Goal: Transaction & Acquisition: Purchase product/service

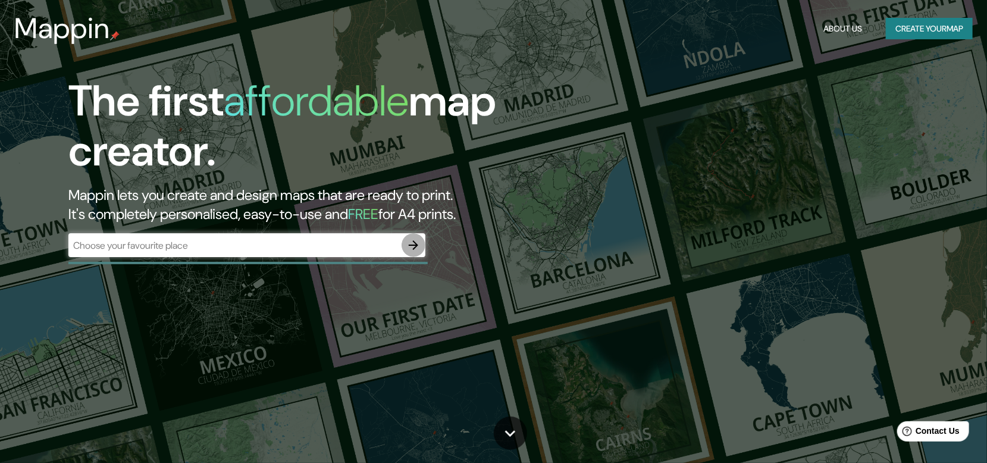
click at [412, 246] on icon "button" at bounding box center [413, 245] width 14 height 14
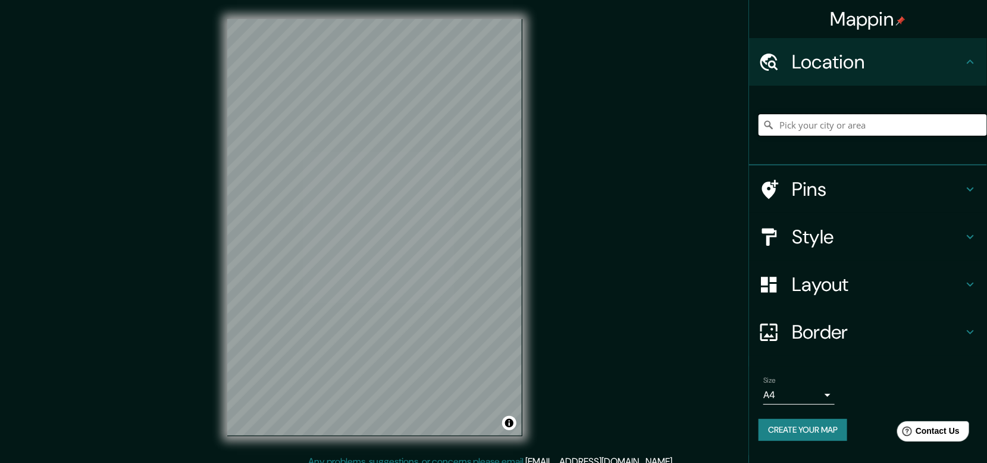
click at [820, 121] on input "Pick your city or area" at bounding box center [872, 124] width 228 height 21
click at [909, 104] on div "Chachapoyas.[GEOGRAPHIC_DATA] No results found" at bounding box center [872, 124] width 228 height 59
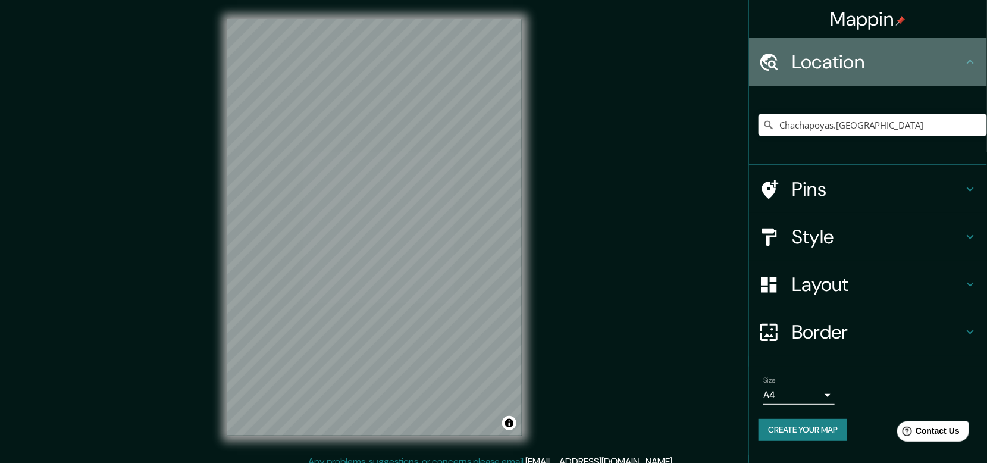
click at [916, 74] on div "Location" at bounding box center [868, 62] width 238 height 48
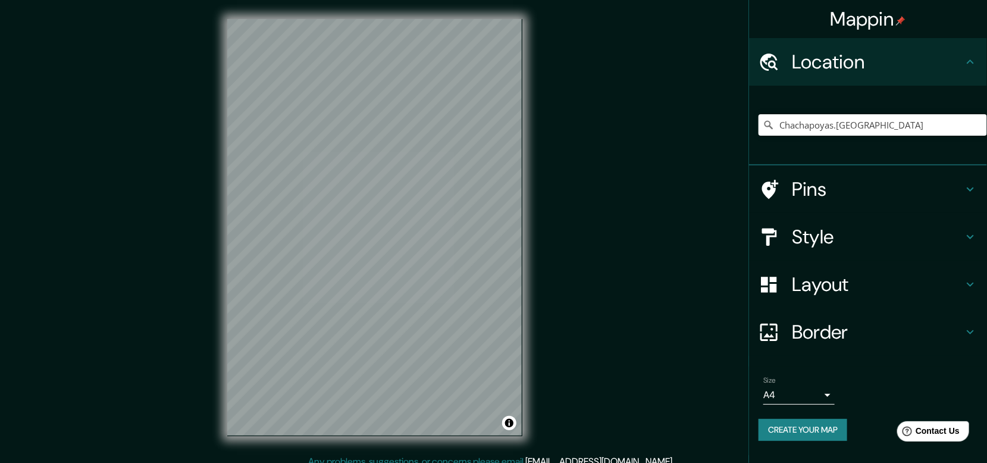
click at [947, 66] on h4 "Location" at bounding box center [877, 62] width 171 height 24
click at [884, 127] on input "Chachapoyas.[GEOGRAPHIC_DATA]" at bounding box center [872, 124] width 228 height 21
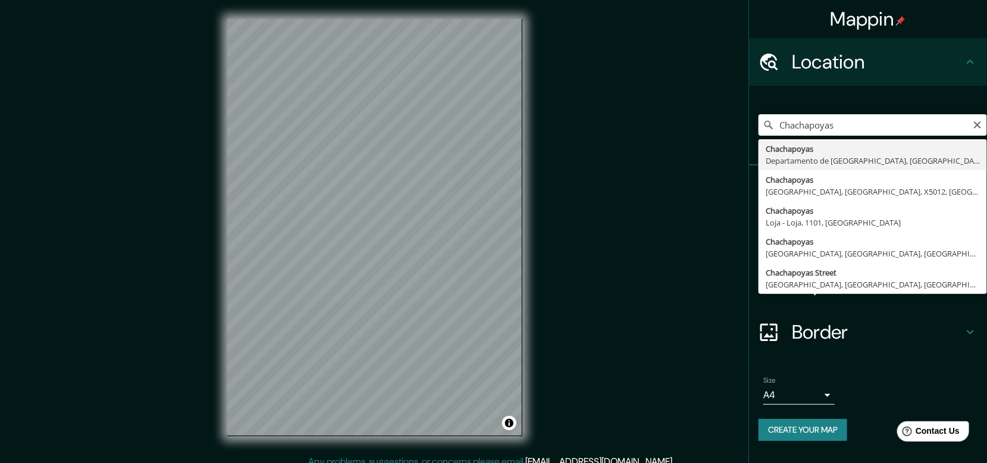
type input "Chachapoyas, [GEOGRAPHIC_DATA], [GEOGRAPHIC_DATA]"
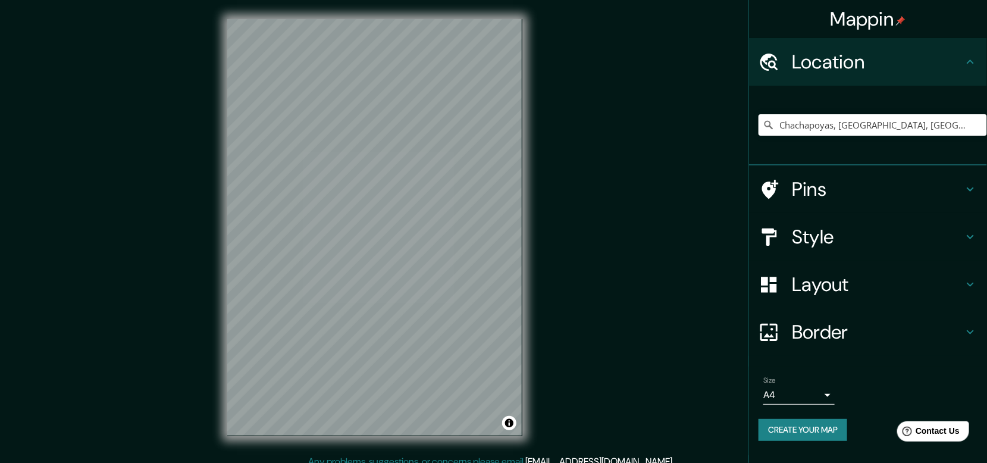
click at [873, 238] on h4 "Style" at bounding box center [877, 237] width 171 height 24
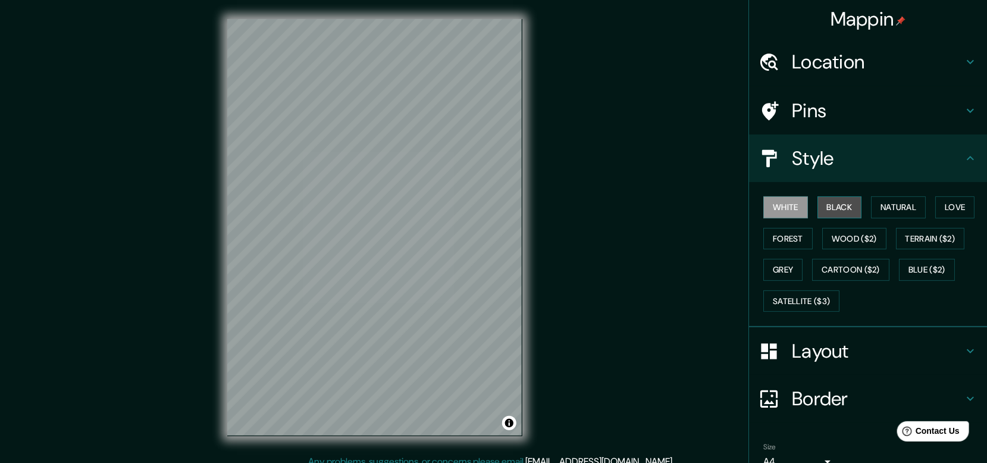
click at [828, 208] on button "Black" at bounding box center [839, 207] width 45 height 22
click at [889, 203] on button "Natural" at bounding box center [898, 207] width 55 height 22
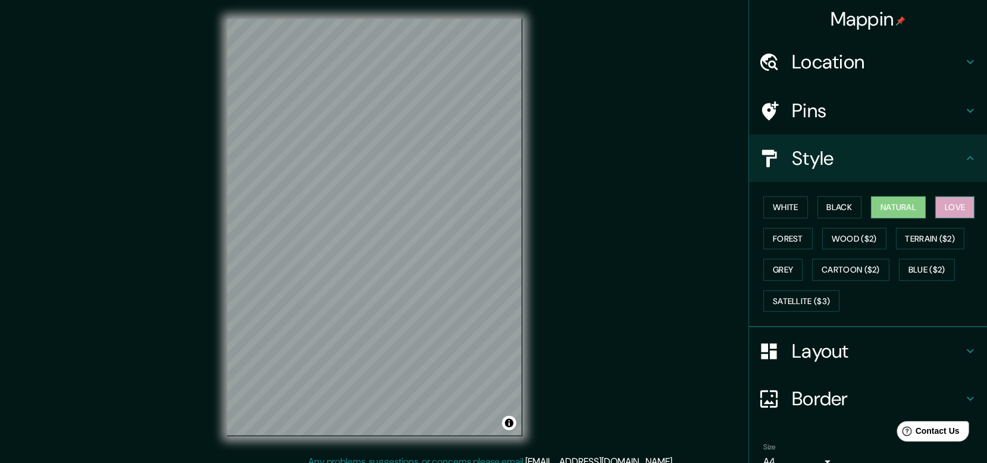
click at [958, 205] on button "Love" at bounding box center [954, 207] width 39 height 22
click at [787, 244] on button "Forest" at bounding box center [787, 239] width 49 height 22
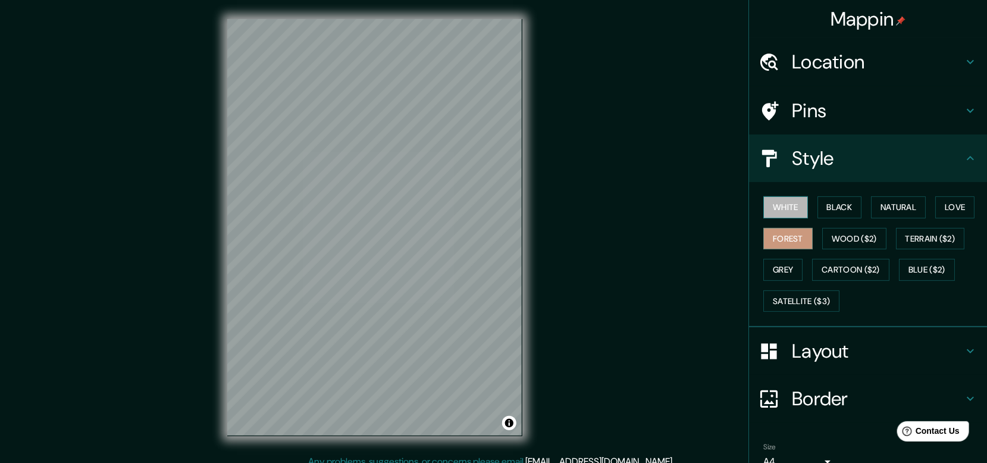
click at [778, 211] on button "White" at bounding box center [785, 207] width 45 height 22
click at [828, 205] on button "Black" at bounding box center [839, 207] width 45 height 22
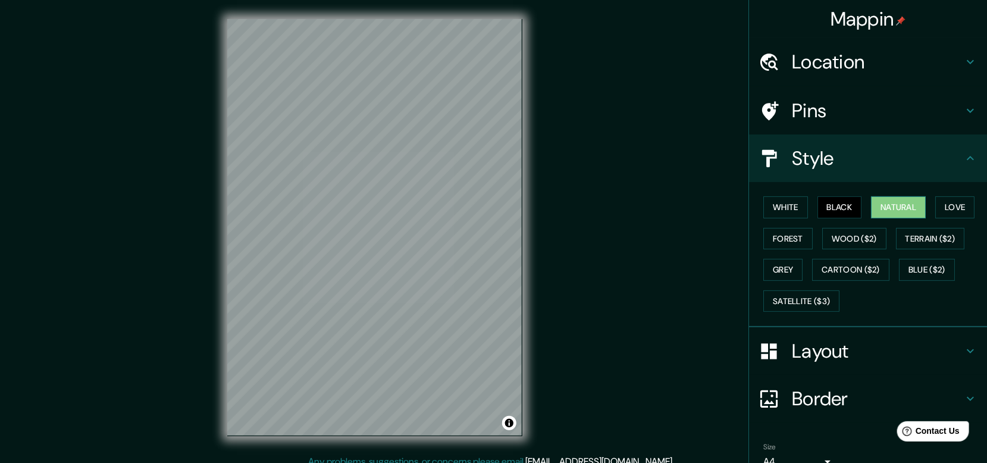
click at [886, 214] on button "Natural" at bounding box center [898, 207] width 55 height 22
click at [949, 203] on button "Love" at bounding box center [954, 207] width 39 height 22
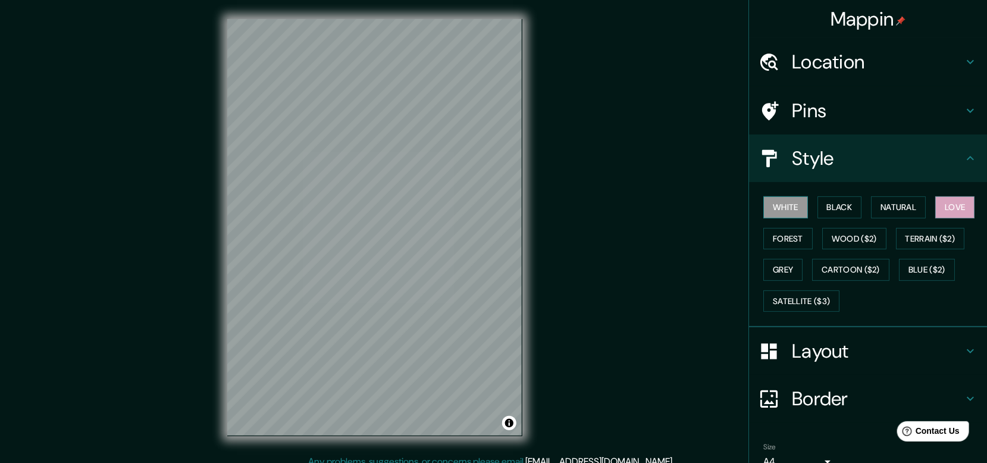
click at [784, 216] on button "White" at bounding box center [785, 207] width 45 height 22
click at [777, 236] on button "Forest" at bounding box center [787, 239] width 49 height 22
click at [630, 306] on div "Mappin Location [GEOGRAPHIC_DATA], [GEOGRAPHIC_DATA], [GEOGRAPHIC_DATA] Pins St…" at bounding box center [493, 236] width 987 height 473
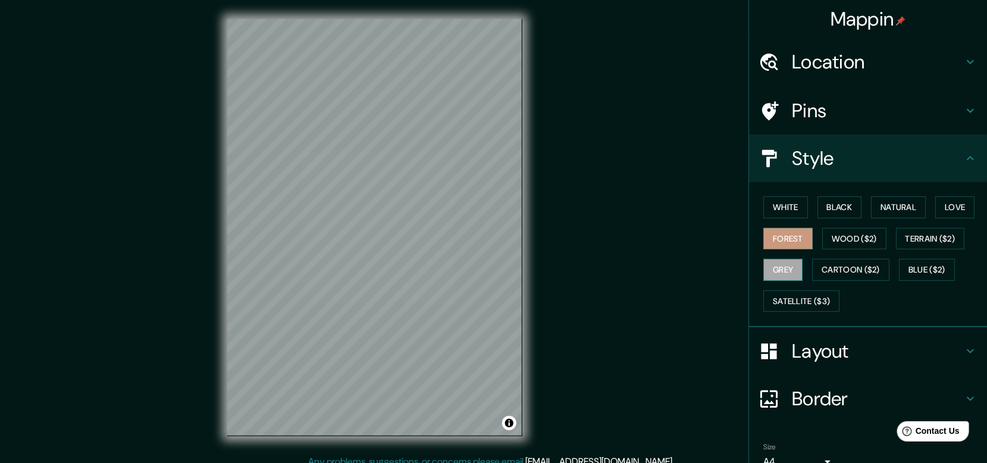
click at [778, 274] on button "Grey" at bounding box center [782, 270] width 39 height 22
click at [778, 208] on button "White" at bounding box center [785, 207] width 45 height 22
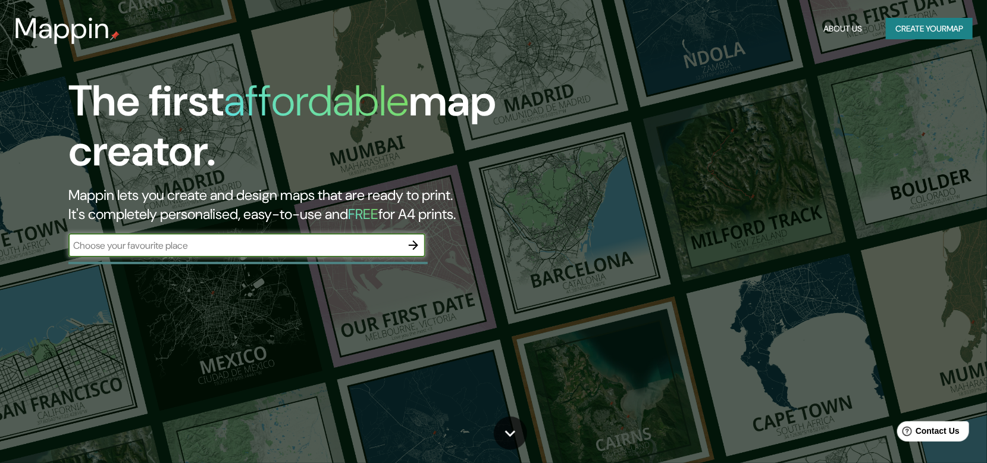
click at [416, 244] on icon "button" at bounding box center [414, 245] width 10 height 10
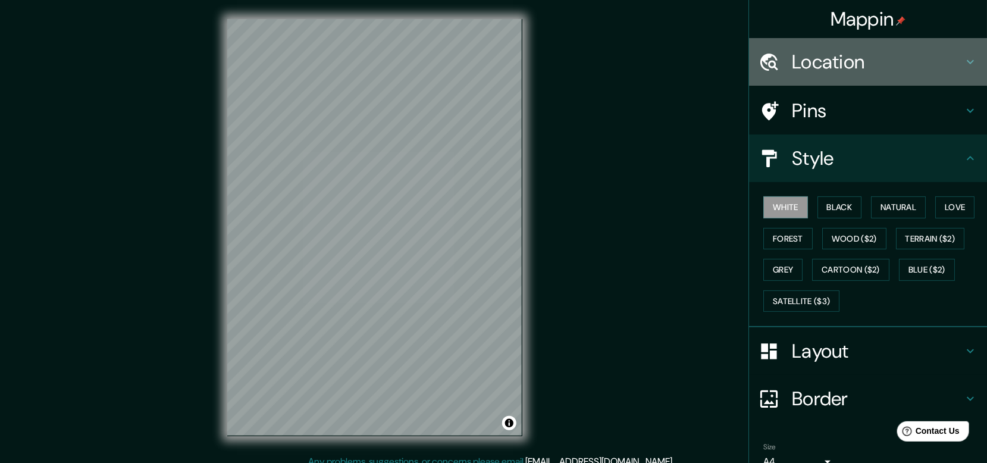
click at [855, 68] on h4 "Location" at bounding box center [877, 62] width 171 height 24
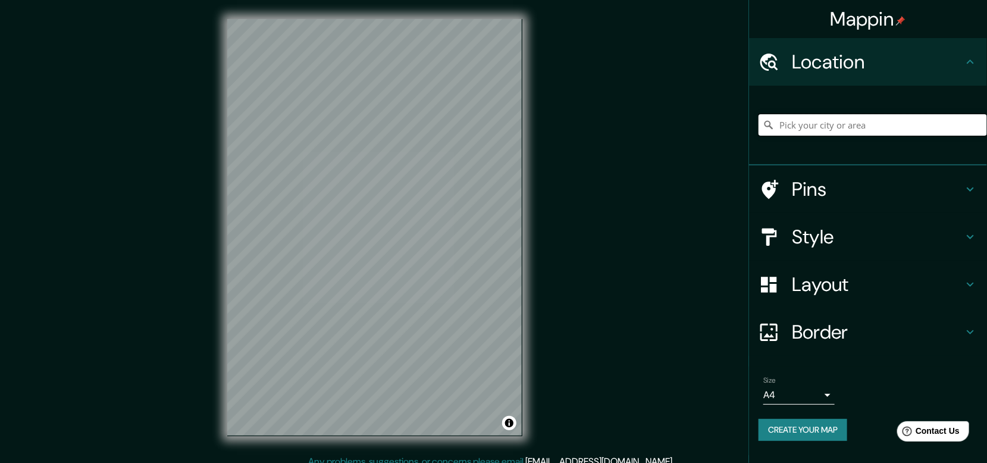
click at [868, 123] on input "Pick your city or area" at bounding box center [872, 124] width 228 height 21
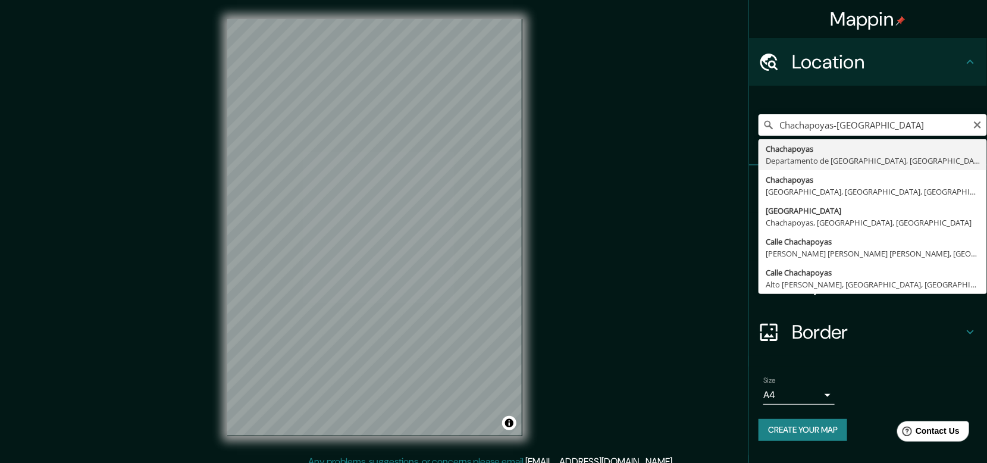
type input "Chachapoyas, [GEOGRAPHIC_DATA], [GEOGRAPHIC_DATA]"
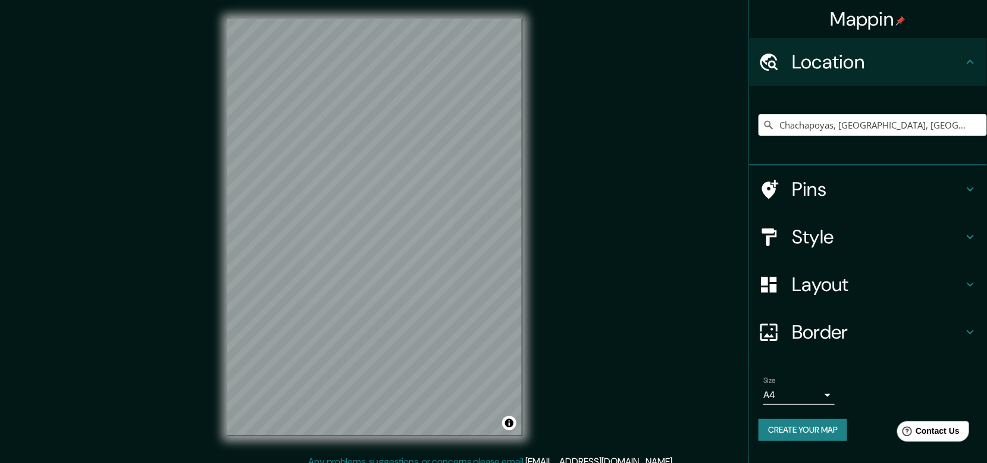
click at [830, 238] on h4 "Style" at bounding box center [877, 237] width 171 height 24
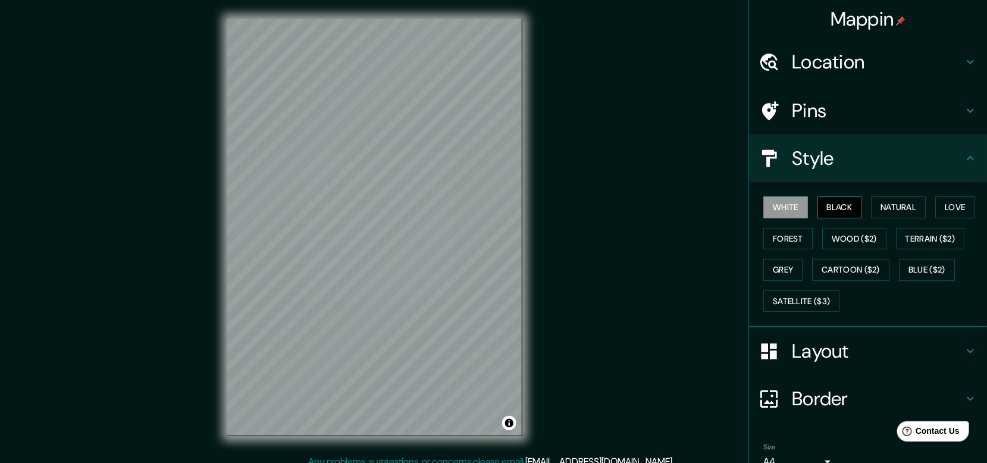
click at [833, 208] on button "Black" at bounding box center [839, 207] width 45 height 22
click at [786, 247] on button "Forest" at bounding box center [787, 239] width 49 height 22
click at [776, 272] on button "Grey" at bounding box center [782, 270] width 39 height 22
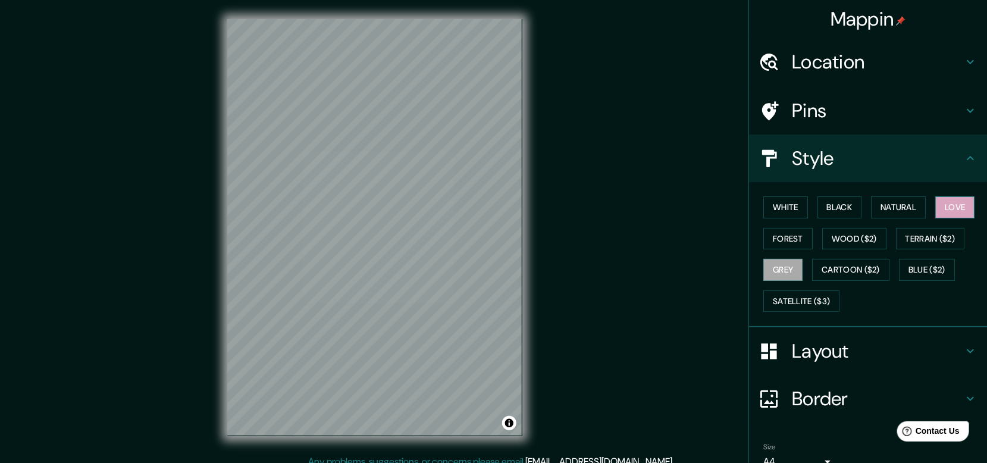
click at [951, 202] on button "Love" at bounding box center [954, 207] width 39 height 22
click at [888, 209] on button "Natural" at bounding box center [898, 207] width 55 height 22
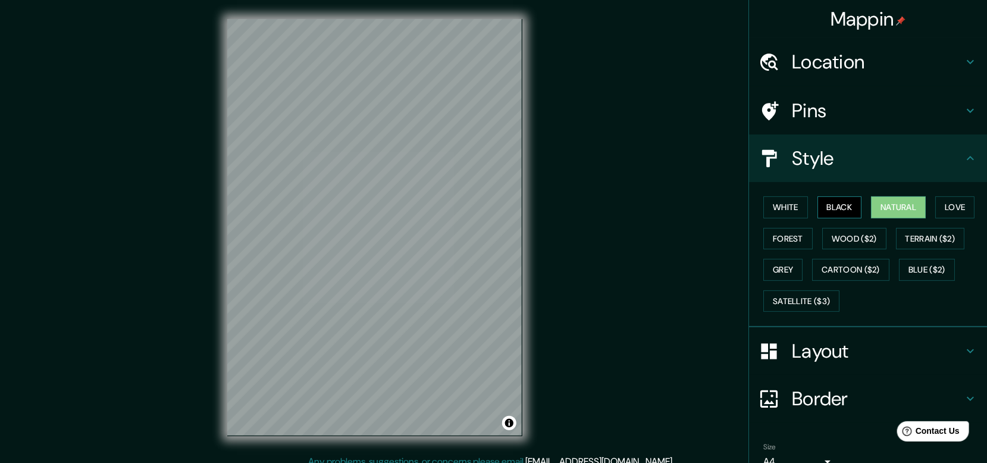
click at [843, 202] on button "Black" at bounding box center [839, 207] width 45 height 22
click at [789, 244] on button "Forest" at bounding box center [787, 239] width 49 height 22
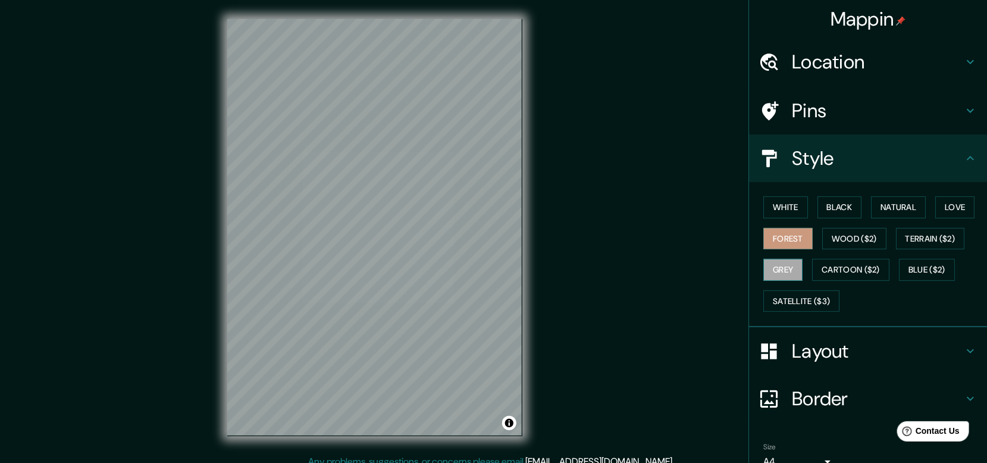
click at [768, 270] on button "Grey" at bounding box center [782, 270] width 39 height 22
click at [675, 276] on div "Mappin Location [GEOGRAPHIC_DATA], [GEOGRAPHIC_DATA], [GEOGRAPHIC_DATA] Pins St…" at bounding box center [493, 236] width 987 height 473
click at [773, 214] on button "White" at bounding box center [785, 207] width 45 height 22
